Goal: Information Seeking & Learning: Learn about a topic

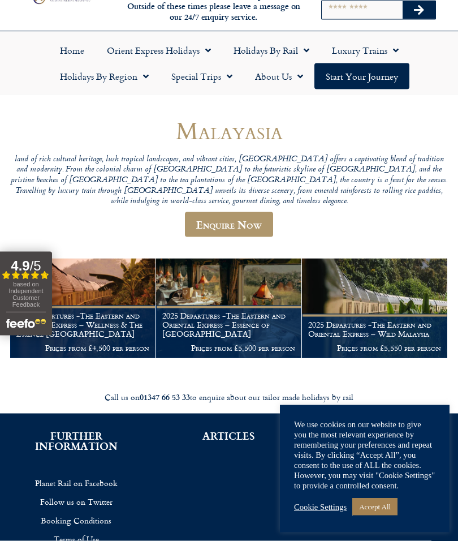
scroll to position [42, 0]
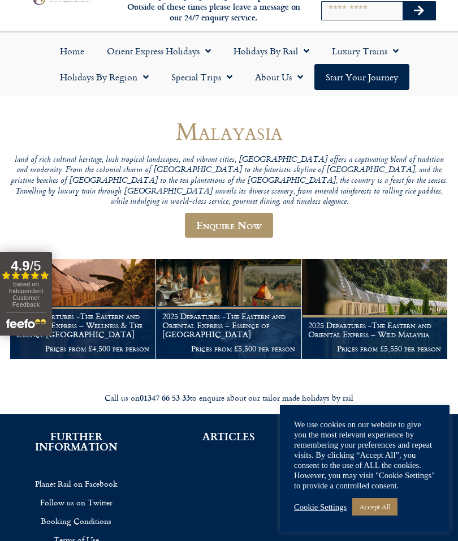
click at [215, 312] on h1 "2025 Departures -The Eastern and Oriental Express – Essence of Malaysia" at bounding box center [228, 325] width 133 height 27
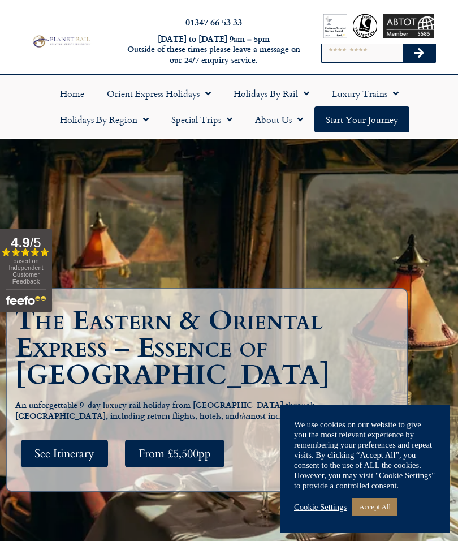
click at [310, 510] on link "Cookie Settings" at bounding box center [320, 507] width 53 height 10
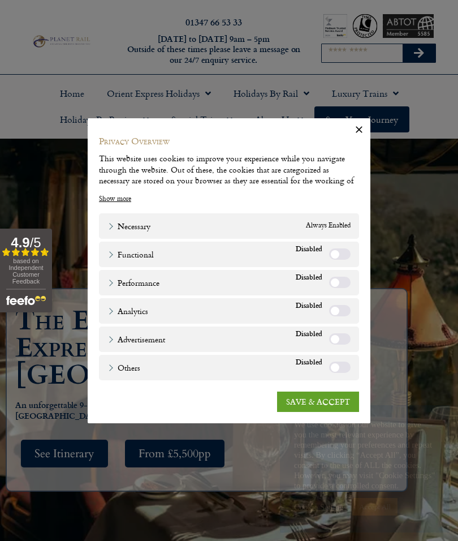
click at [304, 404] on link "SAVE & ACCEPT" at bounding box center [318, 401] width 82 height 20
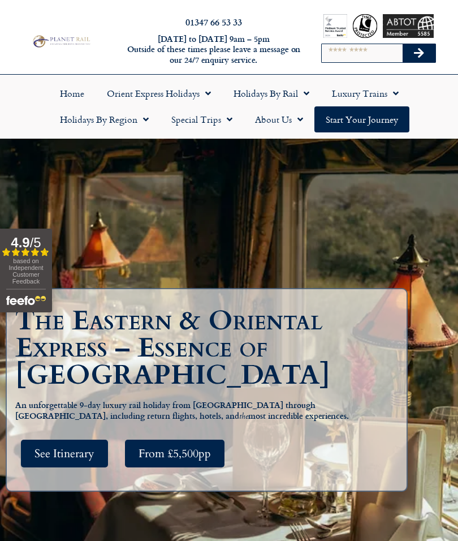
click at [61, 460] on span "See Itinerary" at bounding box center [64, 453] width 60 height 14
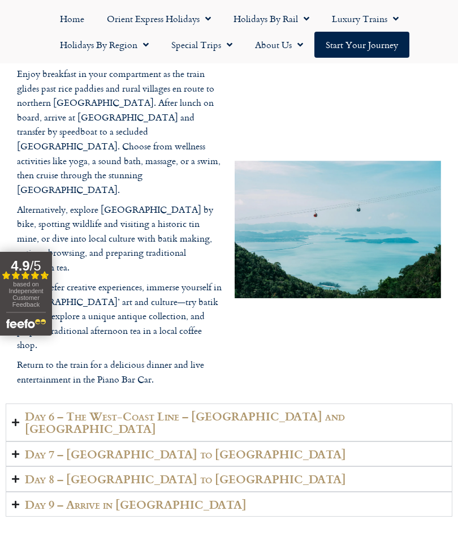
scroll to position [2878, 0]
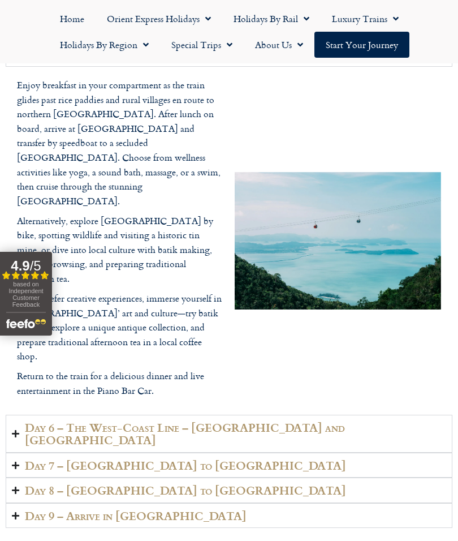
click at [76, 421] on h2 "Day 6 – The West-Coast Line – Butterworth and Penang" at bounding box center [235, 433] width 421 height 25
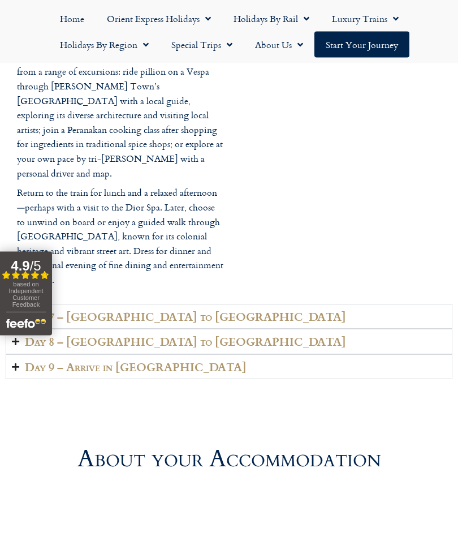
scroll to position [2987, 0]
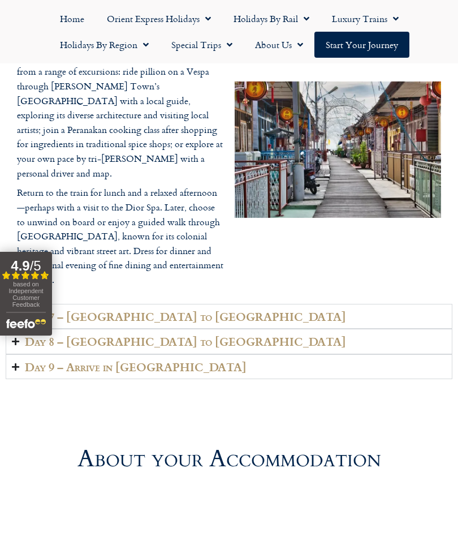
click at [60, 310] on h2 "Day 7 – Johor to Singapore" at bounding box center [185, 316] width 321 height 13
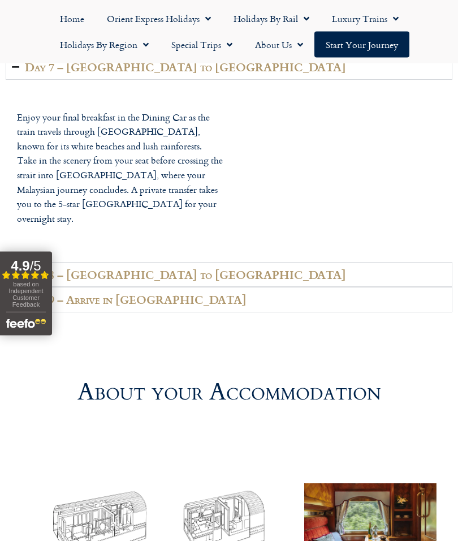
scroll to position [2928, 0]
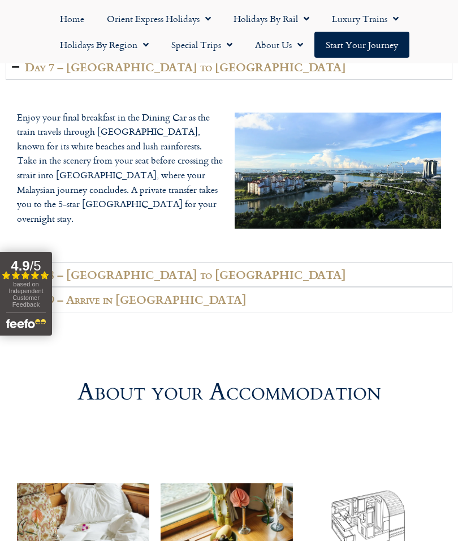
click at [74, 268] on h2 "Day 8 – Singapore to London" at bounding box center [185, 274] width 321 height 13
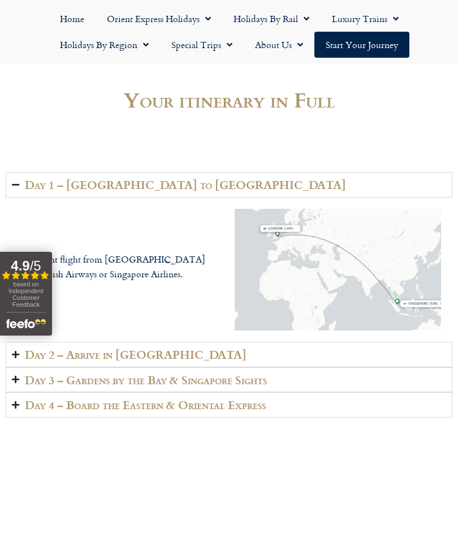
scroll to position [1850, 0]
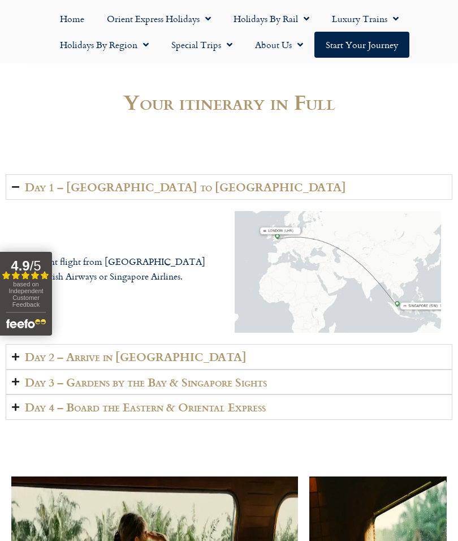
click at [53, 375] on h2 "Day 3 – Gardens by the Bay & Singapore Sights" at bounding box center [146, 381] width 242 height 13
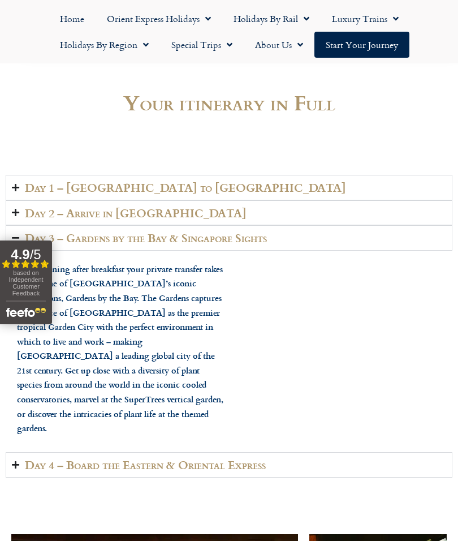
scroll to position [1855, 0]
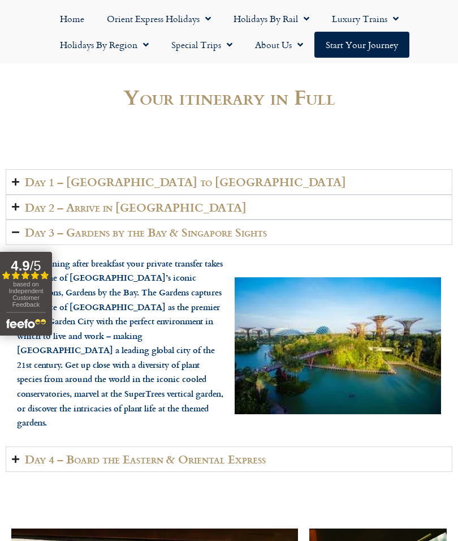
click at [64, 452] on h2 "Day 4 – Board the Eastern & Oriental Express" at bounding box center [145, 458] width 241 height 13
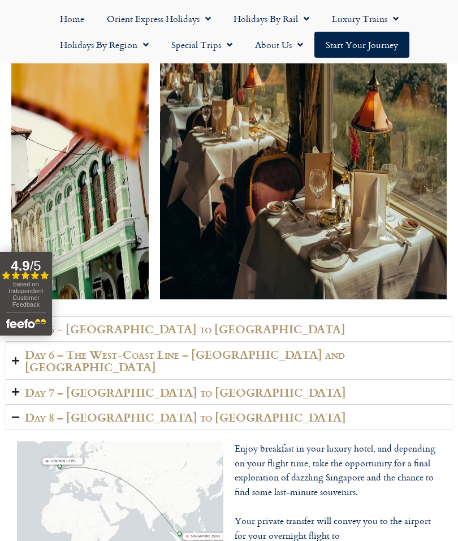
scroll to position [2789, 0]
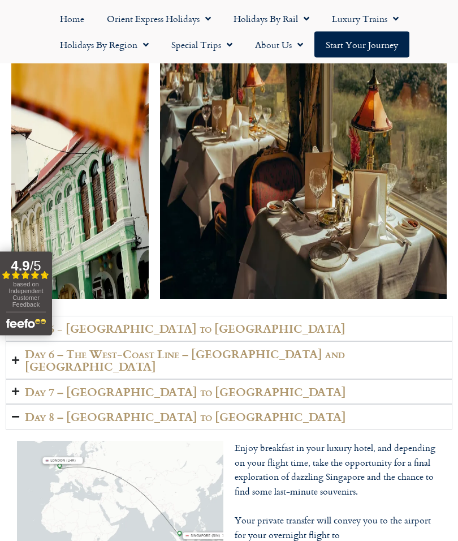
click at [85, 322] on h2 "Day 5 - Kuala Lumpur to Langkawi" at bounding box center [185, 328] width 321 height 13
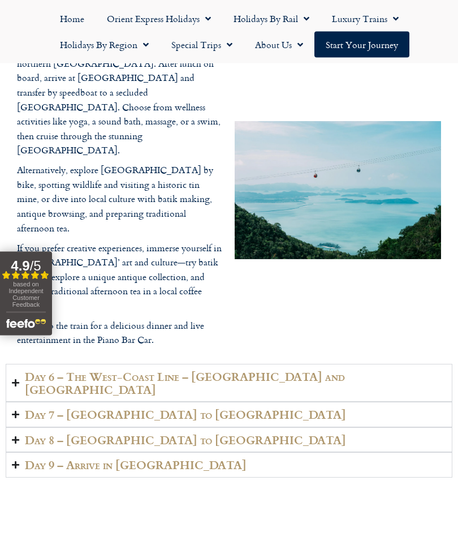
scroll to position [3114, 0]
click at [95, 370] on h2 "Day 6 – The West-Coast Line – Butterworth and Penang" at bounding box center [235, 382] width 421 height 25
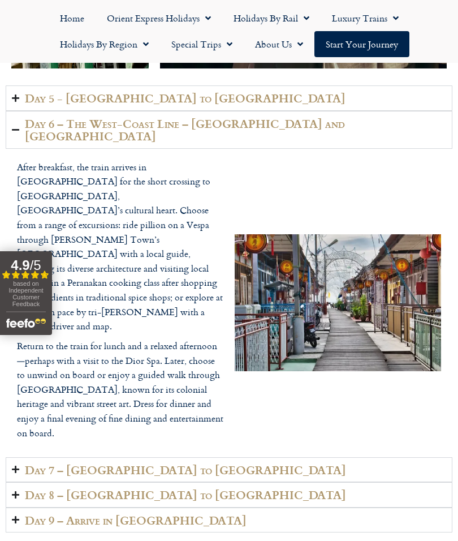
scroll to position [3020, 0]
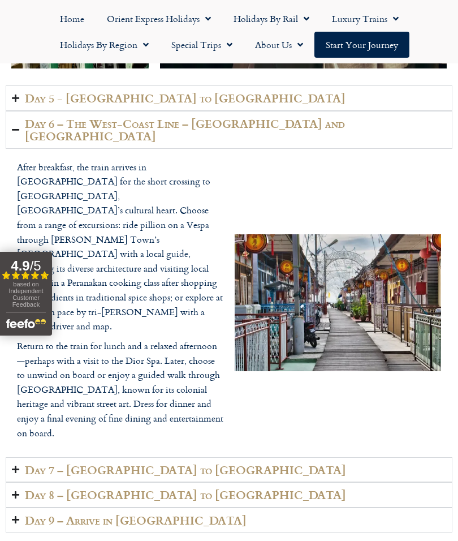
click at [79, 463] on h2 "Day 7 – Johor to Singapore" at bounding box center [185, 469] width 321 height 13
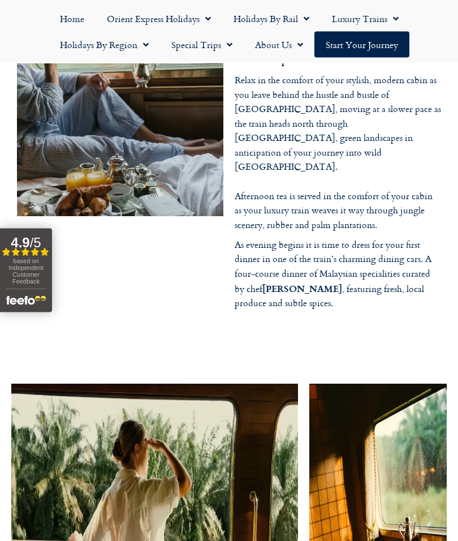
scroll to position [2127, 0]
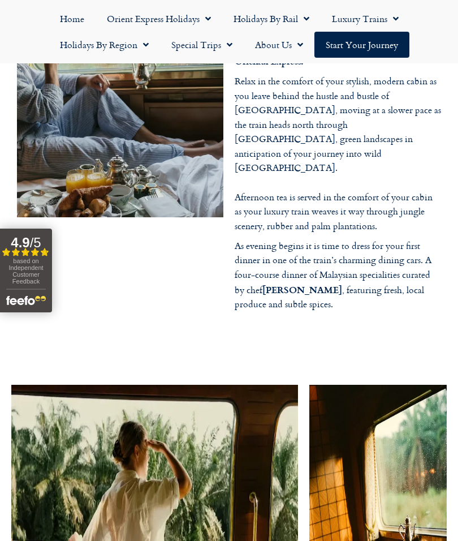
click at [71, 15] on link "Home" at bounding box center [72, 19] width 47 height 26
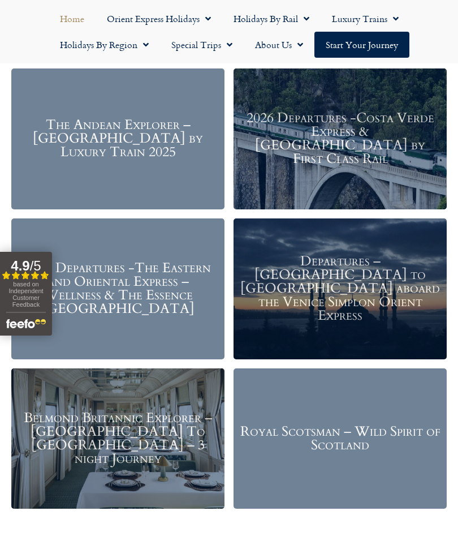
scroll to position [1296, 0]
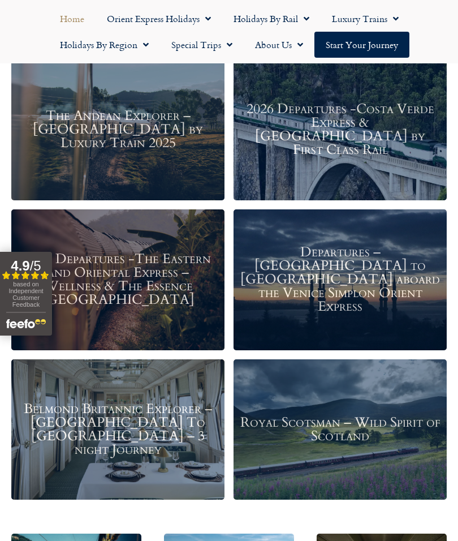
click at [75, 128] on h3 "The Andean Explorer – Peru by Luxury Train 2025" at bounding box center [118, 129] width 202 height 41
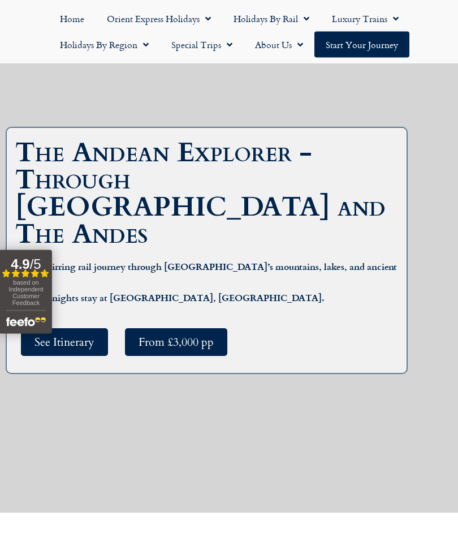
scroll to position [136, 0]
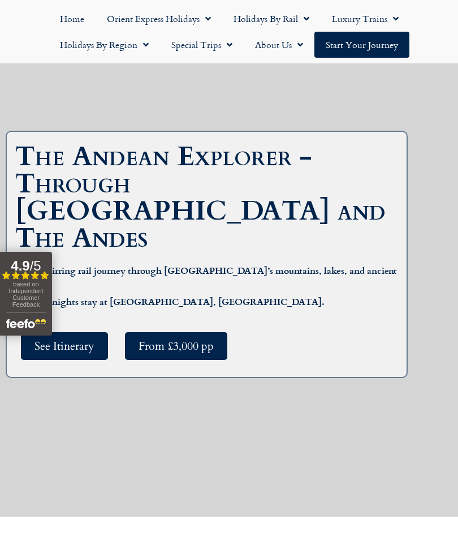
click at [81, 339] on span "See Itinerary" at bounding box center [64, 346] width 60 height 14
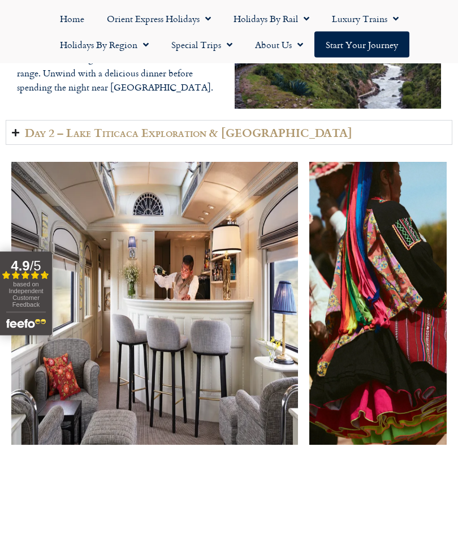
scroll to position [2044, 0]
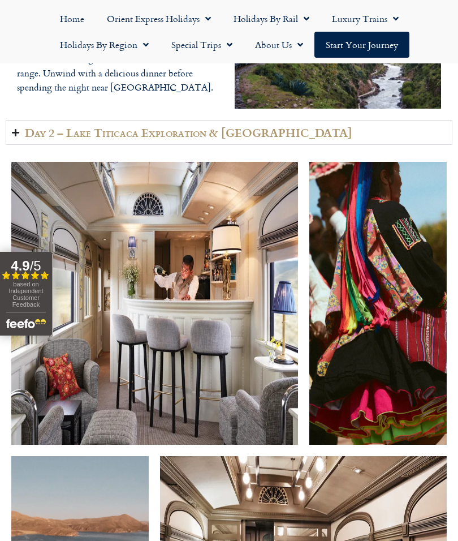
click at [67, 139] on h2 "Day 2 – Lake Titicaca Exploration & Collata Beach" at bounding box center [188, 132] width 327 height 13
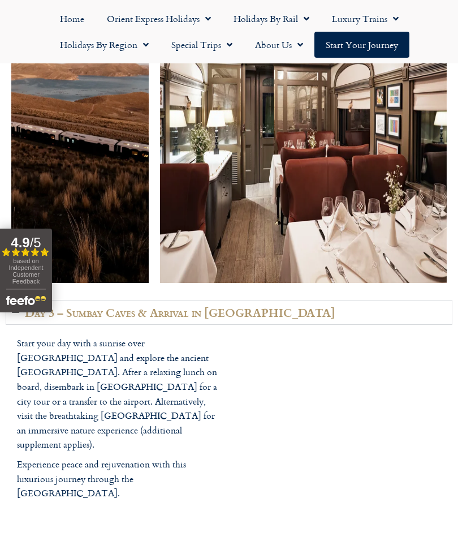
scroll to position [2500, 0]
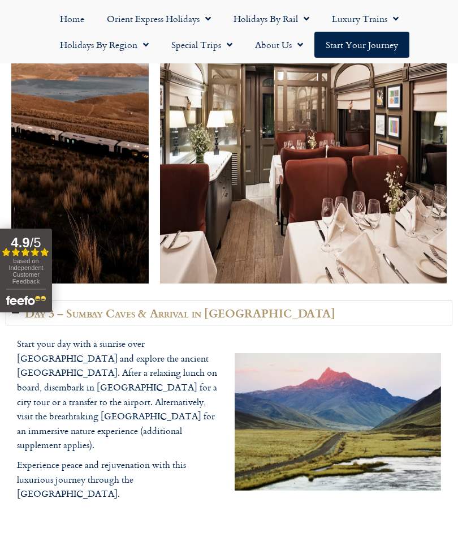
click at [31, 320] on h2 "Day 3 – Sumbay Caves & Arrival in Arequipa" at bounding box center [180, 313] width 310 height 13
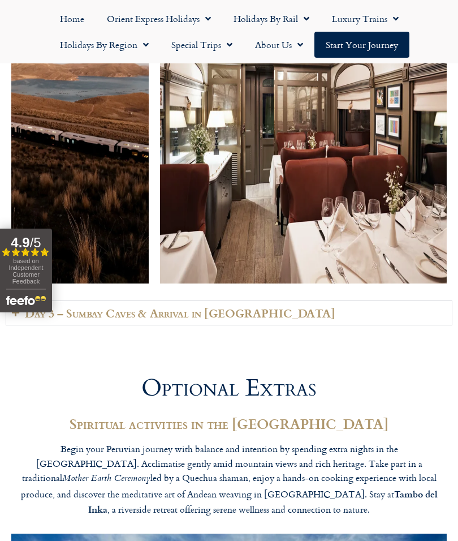
click at [24, 326] on summary "Day 3 – Sumbay Caves & Arrival in Arequipa" at bounding box center [229, 312] width 447 height 25
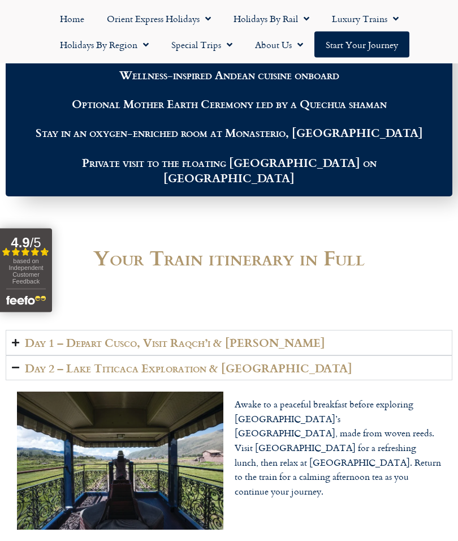
scroll to position [1649, 0]
click at [32, 349] on h2 "Day 1 – Depart Cusco, Visit Raqch’i & La Raya" at bounding box center [175, 342] width 300 height 13
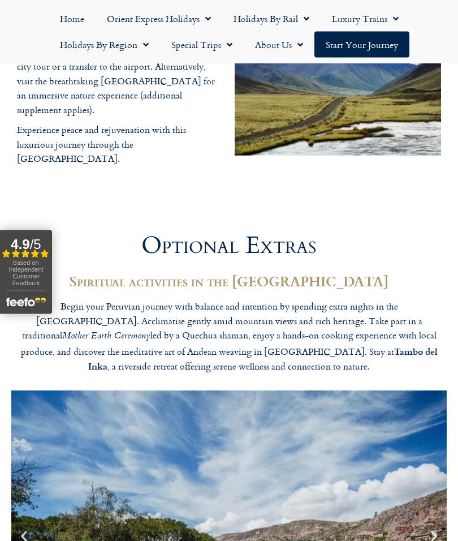
scroll to position [2823, 0]
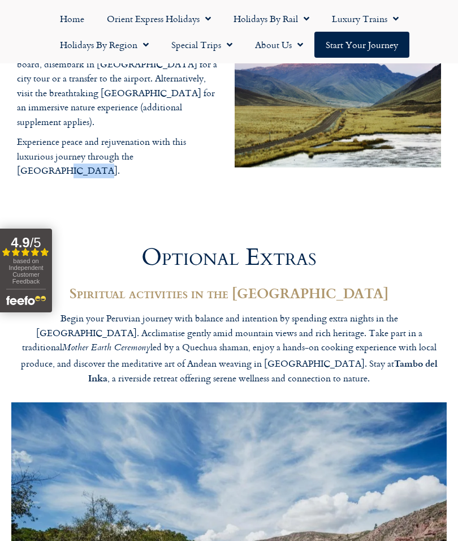
click at [105, 193] on div "Day 3 – Sumbay Caves & Arrival in Arequipa Start your day with a sunrise over L…" at bounding box center [229, 85] width 447 height 229
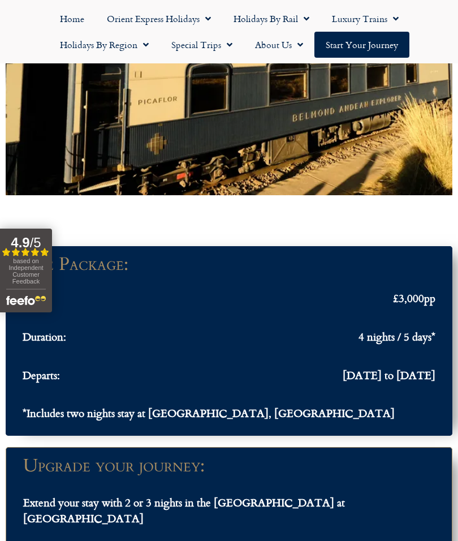
scroll to position [949, 0]
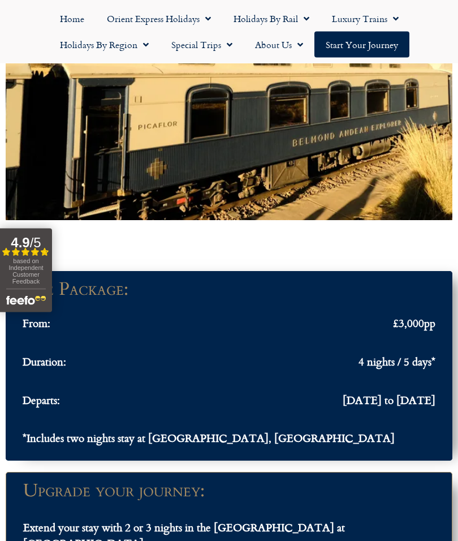
click at [66, 16] on link "Home" at bounding box center [72, 19] width 47 height 26
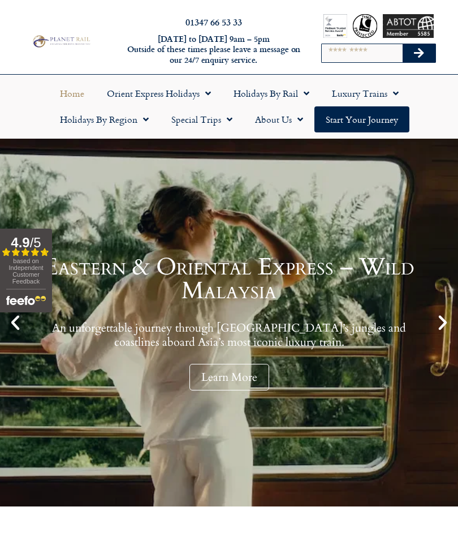
click at [217, 376] on link "Learn More" at bounding box center [229, 377] width 80 height 27
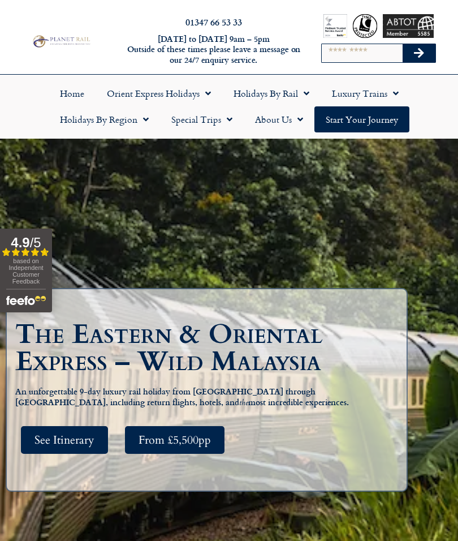
click at [63, 447] on span "See Itinerary" at bounding box center [64, 440] width 60 height 14
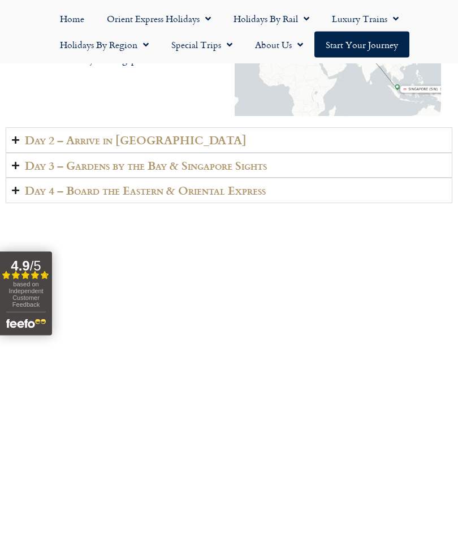
scroll to position [2053, 0]
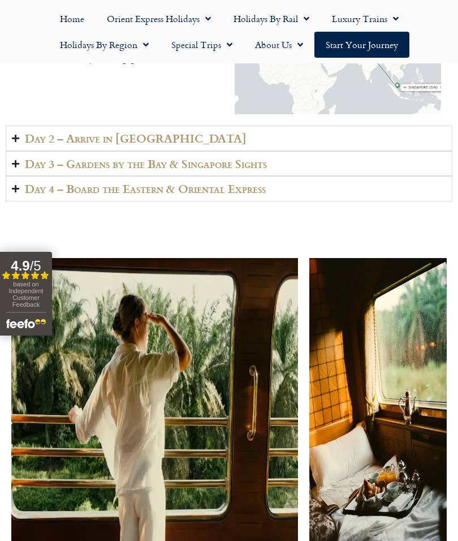
click at [38, 145] on h2 "Day 2 – Arrive in Singapore" at bounding box center [136, 138] width 222 height 13
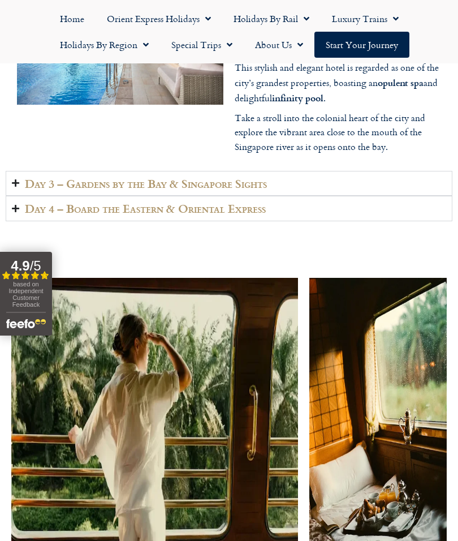
scroll to position [2105, 0]
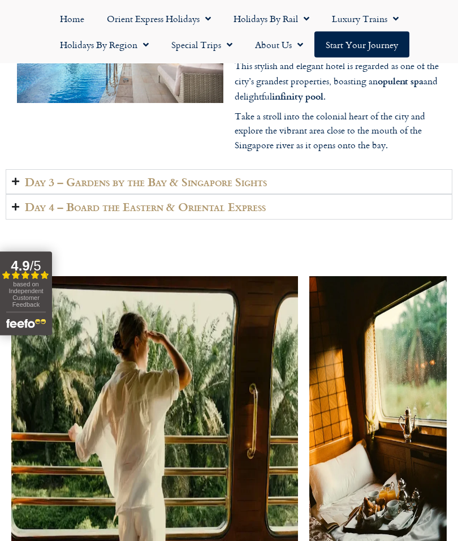
click at [53, 176] on h2 "Day 3 – Gardens by the Bay & Singapore Sights" at bounding box center [146, 182] width 242 height 13
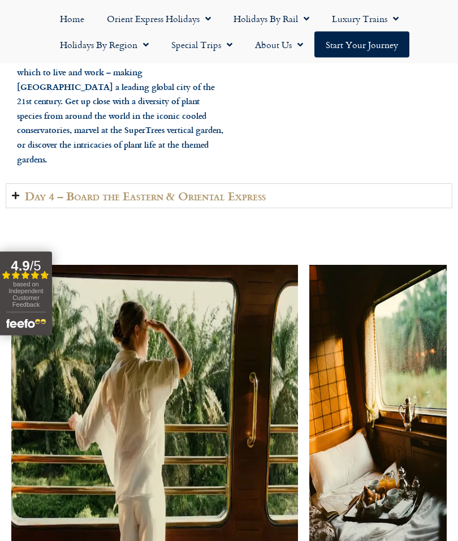
scroll to position [2103, 0]
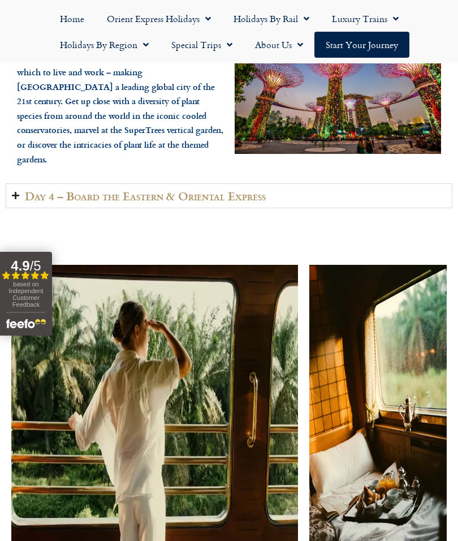
click at [48, 189] on h2 "Day 4 – Board the Eastern & Oriental Express" at bounding box center [145, 195] width 241 height 13
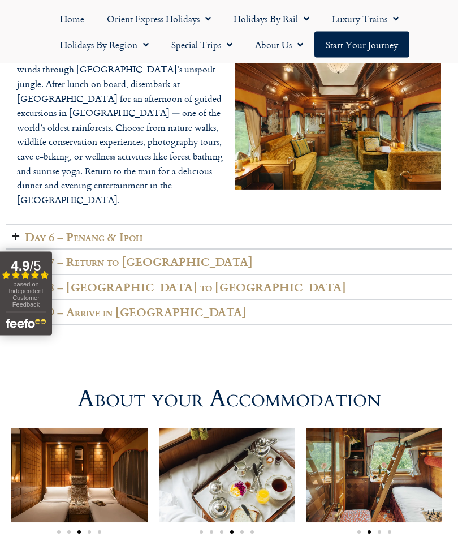
scroll to position [3098, 0]
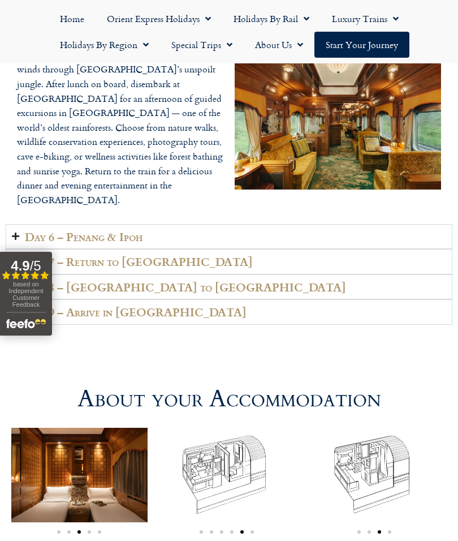
click at [36, 230] on h2 "Day 6 – Penang & Ipoh" at bounding box center [84, 236] width 118 height 13
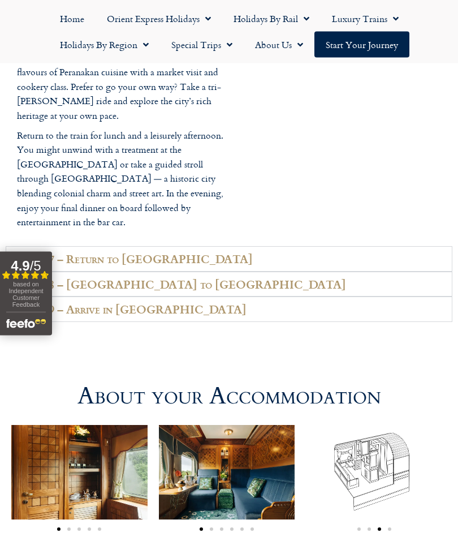
scroll to position [3174, 0]
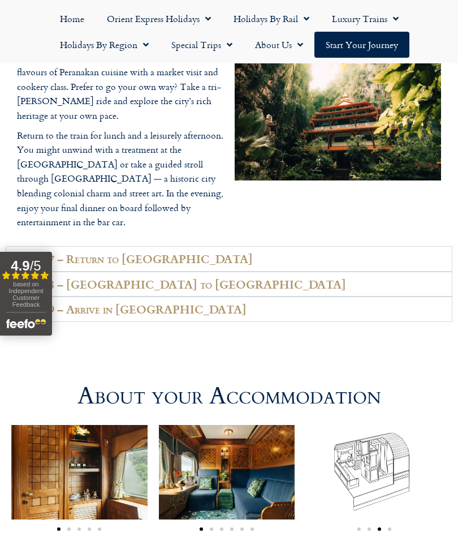
click at [33, 252] on h2 "Day 7 – Return to Singapore" at bounding box center [139, 258] width 228 height 13
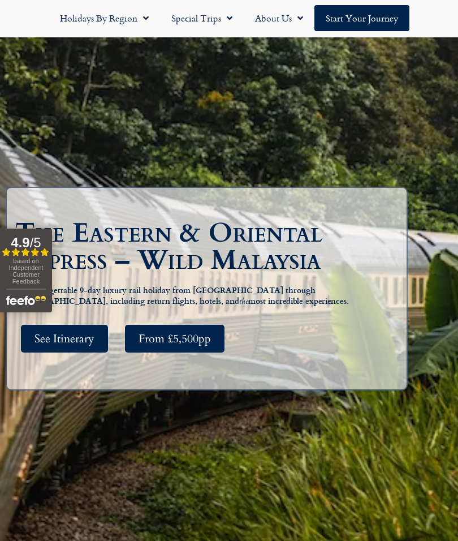
scroll to position [0, 0]
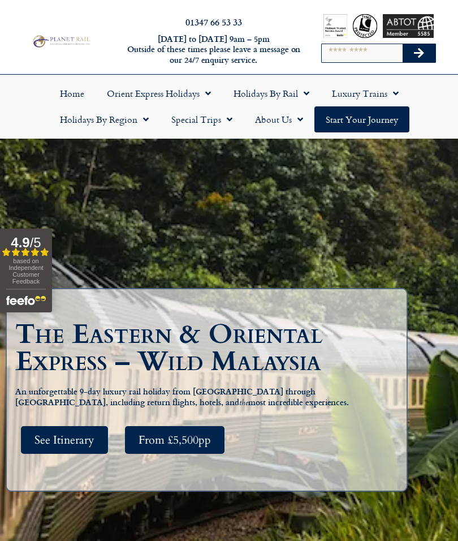
click at [305, 91] on span "Menu" at bounding box center [303, 93] width 11 height 20
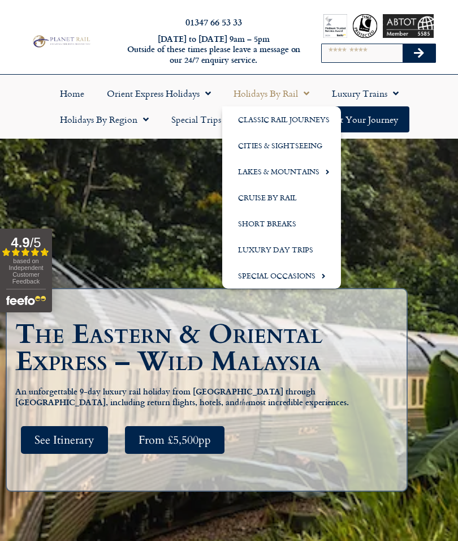
click at [395, 94] on span "Menu" at bounding box center [392, 93] width 11 height 20
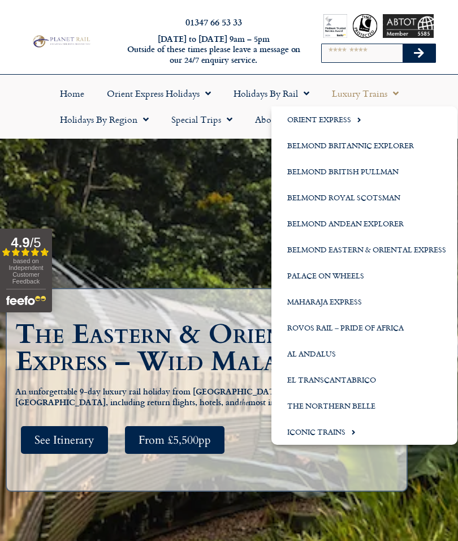
click at [353, 432] on span "Menu" at bounding box center [351, 431] width 10 height 19
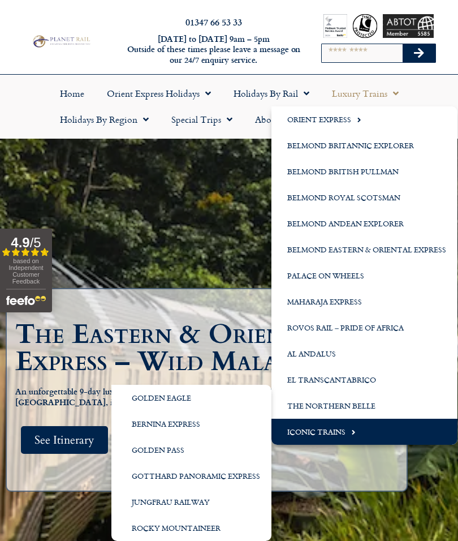
click at [425, 377] on link "El Transcantabrico" at bounding box center [364, 379] width 186 height 26
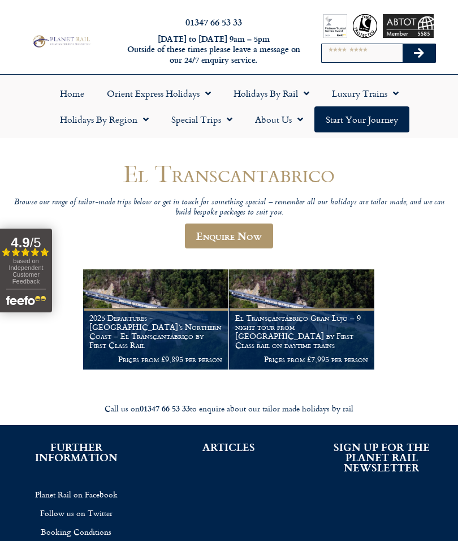
click at [153, 314] on figcaption "2025 Departures -[GEOGRAPHIC_DATA]’s Northern Coast – El Transcantábrico by Fir…" at bounding box center [155, 339] width 145 height 62
click at [286, 314] on figcaption "El Transcantábrico Gran Lujo – 9 night tour from [GEOGRAPHIC_DATA] by First Cla…" at bounding box center [301, 339] width 145 height 62
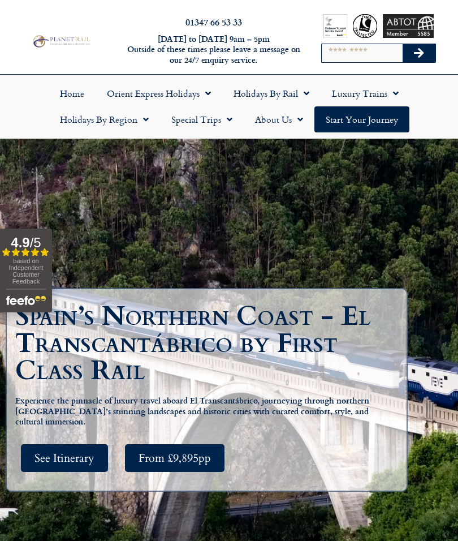
click at [63, 465] on span "See Itinerary" at bounding box center [64, 458] width 60 height 14
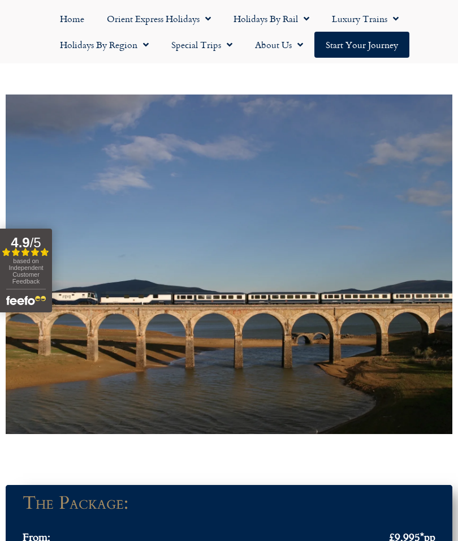
scroll to position [803, 0]
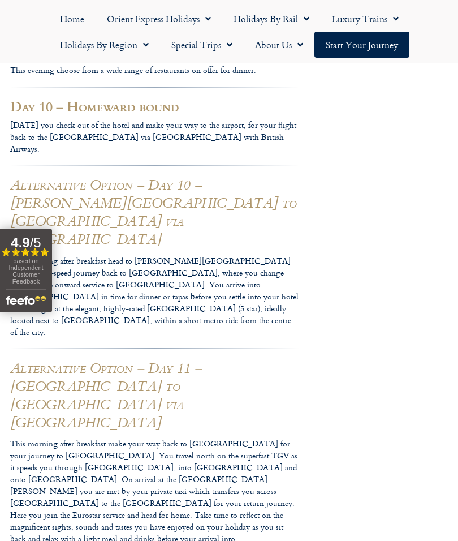
scroll to position [3922, 0]
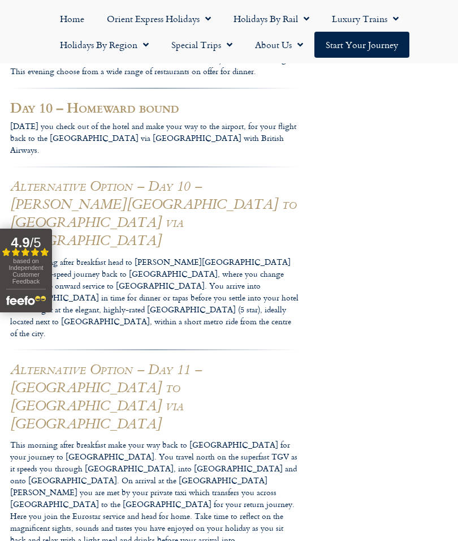
click at [309, 18] on span "Menu" at bounding box center [303, 18] width 11 height 20
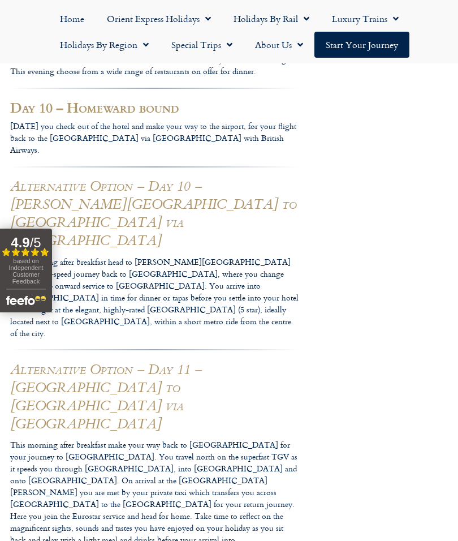
click at [231, 48] on span "Menu" at bounding box center [226, 44] width 11 height 20
click at [186, 76] on link "Latest Experiences" at bounding box center [215, 71] width 110 height 26
